Goal: Use online tool/utility: Use online tool/utility

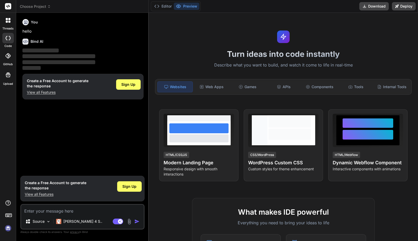
type textarea "x"
click at [7, 58] on icon at bounding box center [7, 55] width 5 height 5
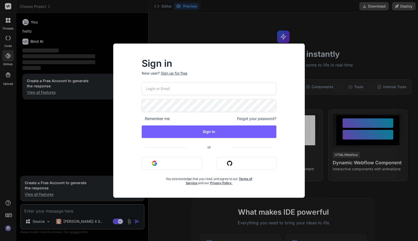
click at [300, 32] on div "Sign in New user? Sign up for free Remember me Forgot your password? Sign In or…" at bounding box center [209, 120] width 418 height 241
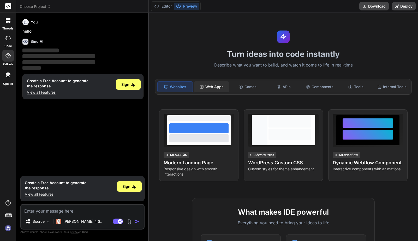
click at [213, 88] on div "Web Apps" at bounding box center [211, 86] width 35 height 11
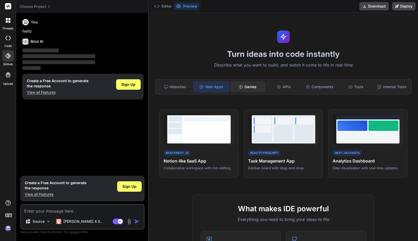
click at [243, 85] on div "Games" at bounding box center [247, 86] width 35 height 11
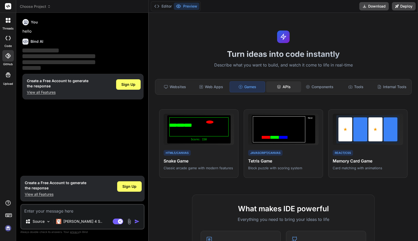
click at [283, 84] on div "APIs" at bounding box center [283, 86] width 35 height 11
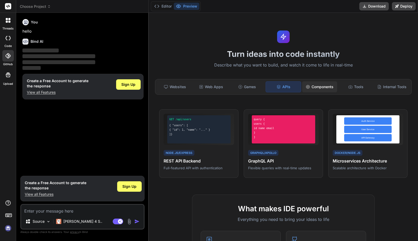
click at [312, 85] on div "Components" at bounding box center [319, 86] width 35 height 11
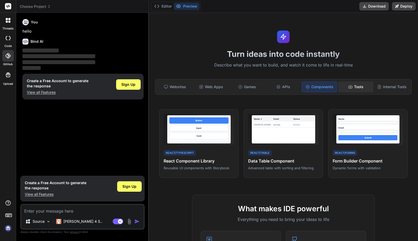
click at [349, 82] on div "Tools" at bounding box center [355, 86] width 35 height 11
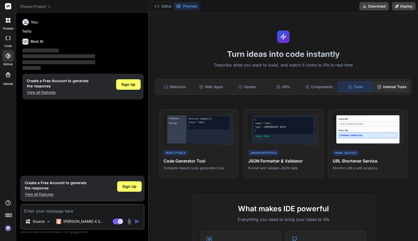
click at [393, 86] on div "Internal Tools" at bounding box center [391, 86] width 35 height 11
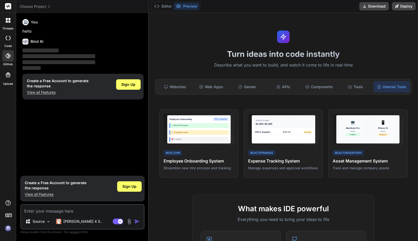
click at [379, 68] on p "Describe what you want to build, and watch it come to life in real-time" at bounding box center [283, 65] width 263 height 7
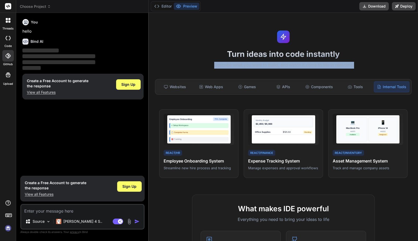
click at [379, 68] on p "Describe what you want to build, and watch it come to life in real-time" at bounding box center [283, 65] width 263 height 7
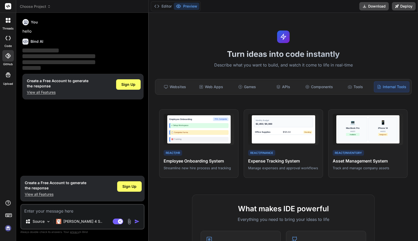
click at [379, 68] on p "Describe what you want to build, and watch it come to life in real-time" at bounding box center [283, 65] width 263 height 7
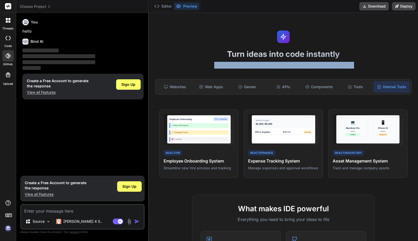
click at [379, 68] on p "Describe what you want to build, and watch it come to life in real-time" at bounding box center [283, 65] width 263 height 7
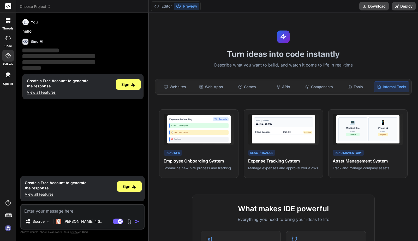
click at [379, 68] on p "Describe what you want to build, and watch it come to life in real-time" at bounding box center [283, 65] width 263 height 7
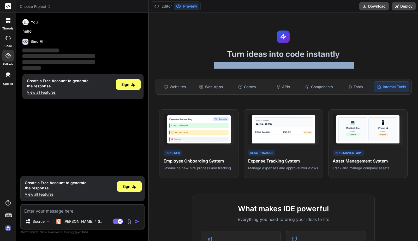
click at [379, 68] on p "Describe what you want to build, and watch it come to life in real-time" at bounding box center [283, 65] width 263 height 7
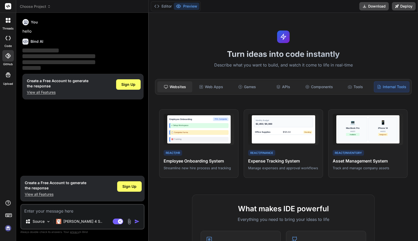
click at [172, 86] on div "Websites" at bounding box center [174, 86] width 35 height 11
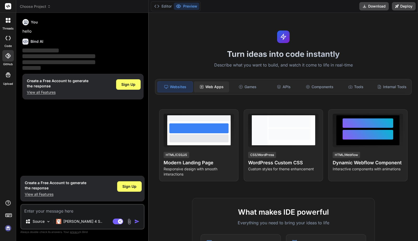
click at [211, 88] on div "Web Apps" at bounding box center [211, 86] width 35 height 11
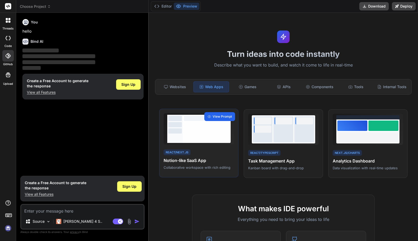
click at [222, 116] on span "View Prompt" at bounding box center [222, 116] width 19 height 5
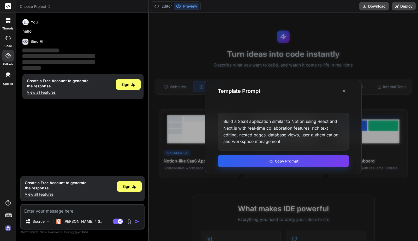
click at [281, 160] on button "Copy Prompt" at bounding box center [283, 161] width 131 height 12
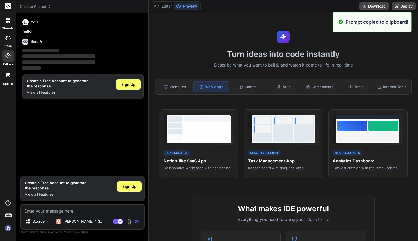
click at [56, 212] on textarea at bounding box center [82, 209] width 123 height 9
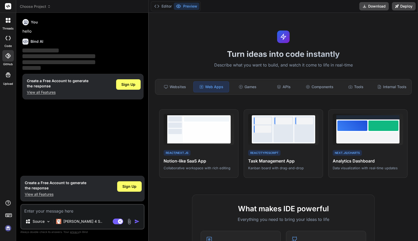
paste textarea "Build a SaaS application similar to Notion using React and Next.js with real-ti…"
type textarea "Build a SaaS application similar to Notion using React and Next.js with real-ti…"
type textarea "x"
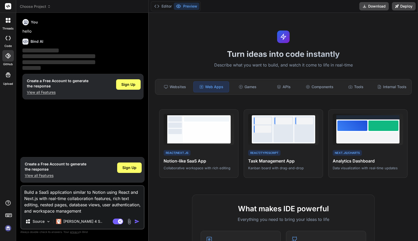
type textarea "Build a SaaS application similar to Notion using React and Next.js with real-ti…"
click at [135, 222] on img "button" at bounding box center [136, 221] width 5 height 5
click at [124, 213] on textarea "Build a SaaS application similar to Notion using React and Next.js with real-ti…" at bounding box center [82, 200] width 123 height 28
click at [138, 221] on img "button" at bounding box center [136, 221] width 5 height 5
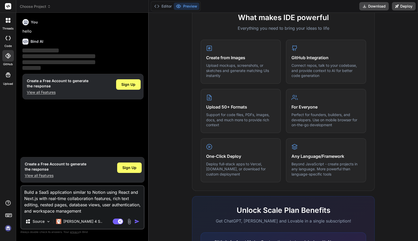
scroll to position [205, 0]
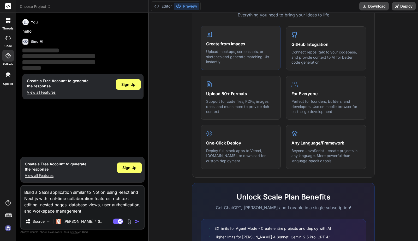
click at [237, 53] on p "Upload mockups, screenshots, or sketches and generate matching UIs instantly" at bounding box center [240, 56] width 69 height 15
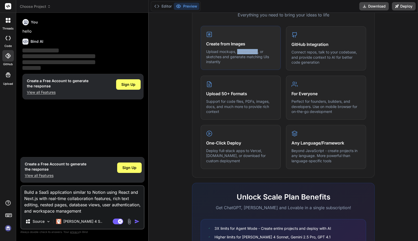
click at [237, 53] on p "Upload mockups, screenshots, or sketches and generate matching UIs instantly" at bounding box center [240, 56] width 69 height 15
